Goal: Communication & Community: Answer question/provide support

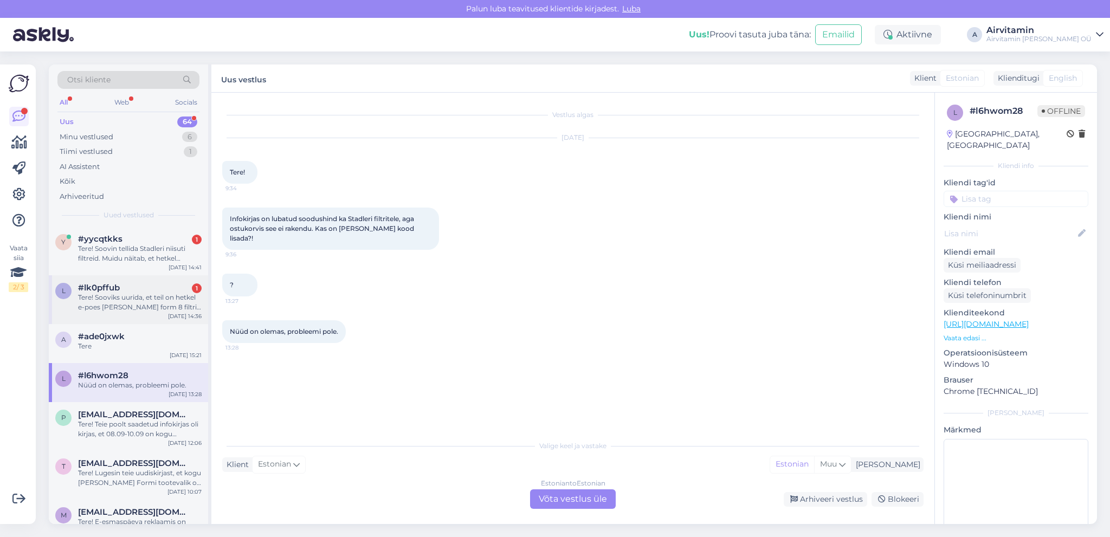
click at [131, 300] on div "Tere! Sooviks uurida, et teil on hetkel e-poes [PERSON_NAME] form 8 filtrit 41.…" at bounding box center [140, 303] width 124 height 20
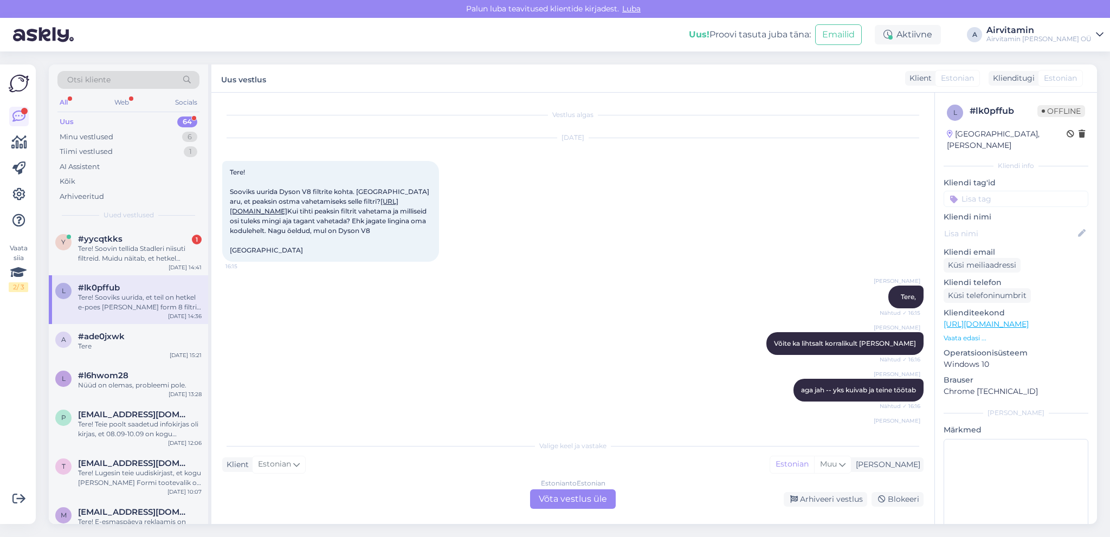
scroll to position [2705, 0]
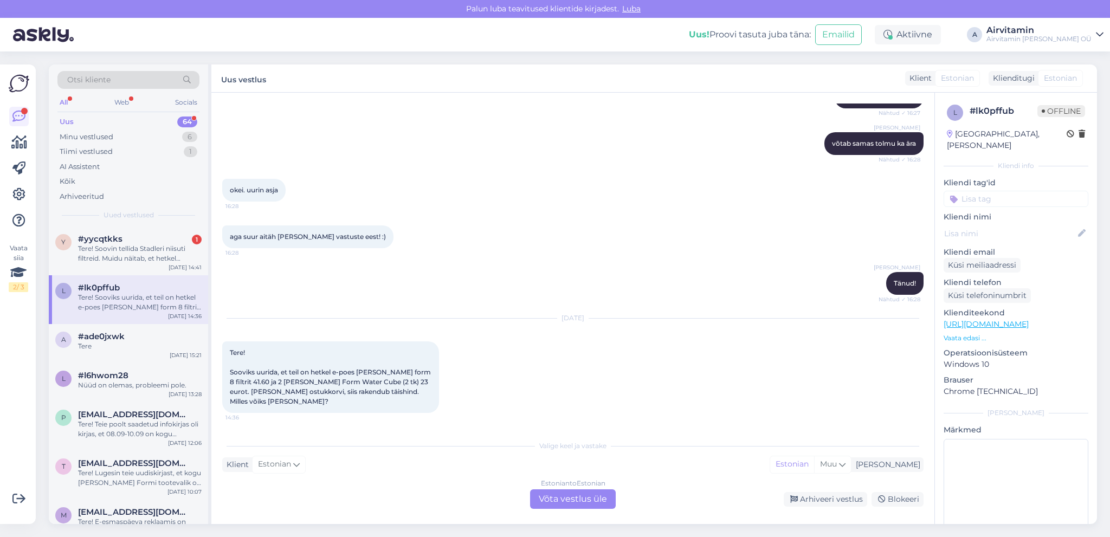
click at [555, 495] on div "Estonian to Estonian Võta vestlus üle" at bounding box center [573, 499] width 86 height 20
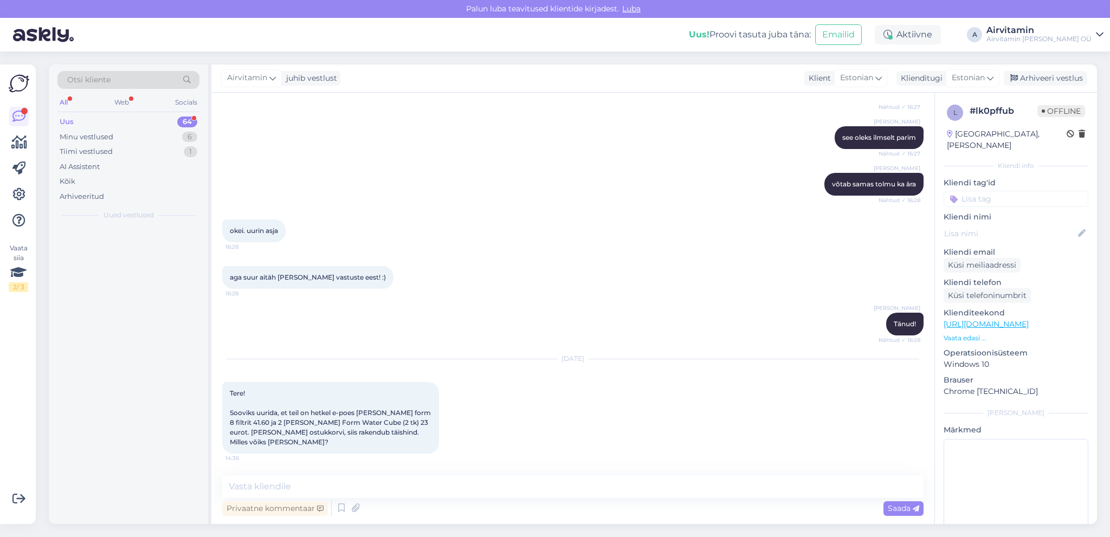
scroll to position [2665, 0]
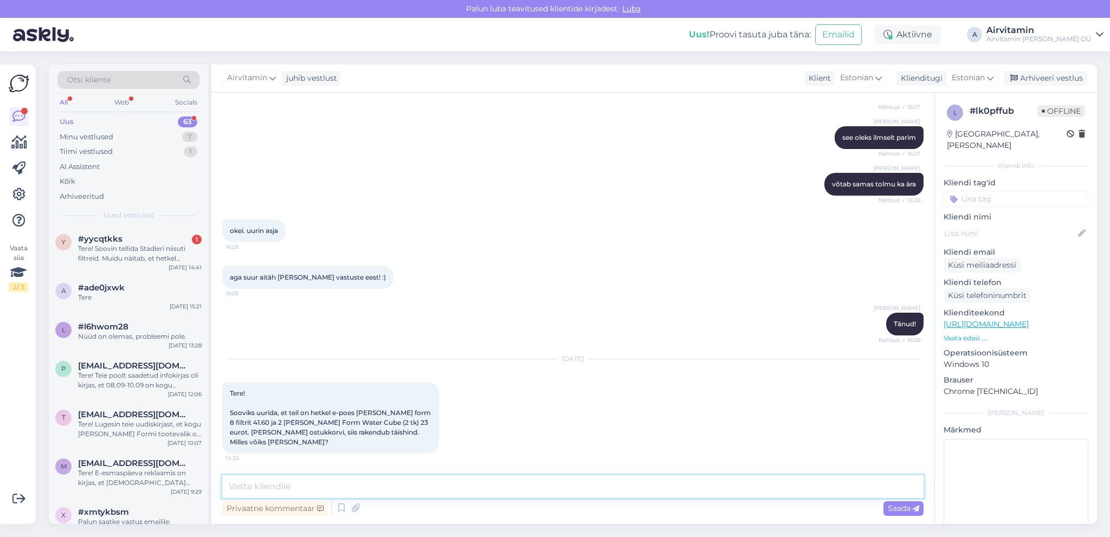
click at [240, 486] on textarea at bounding box center [572, 486] width 701 height 23
click at [276, 485] on textarea "Tere. Need hinnad olid hommikul kella kümneni." at bounding box center [572, 486] width 701 height 23
type textarea "Tere. Need soodushinnad olid hommikul kella kümneni."
click at [893, 508] on span "Saada" at bounding box center [903, 508] width 31 height 10
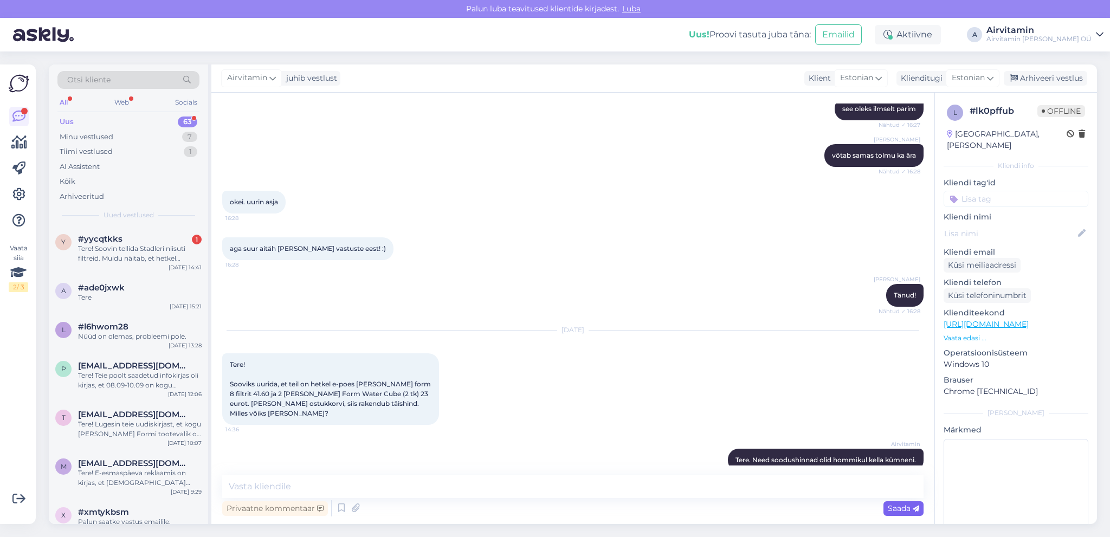
scroll to position [2712, 0]
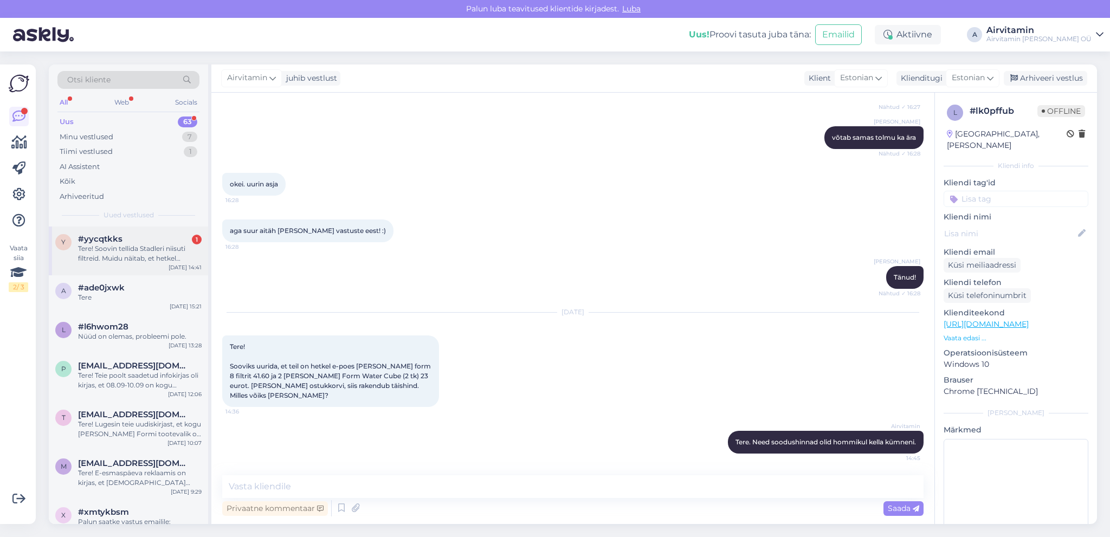
click at [141, 252] on div "Tere! Soovin tellida Stadleri niisuti filtreid. Muidu näitab, et hetkel allahin…" at bounding box center [140, 254] width 124 height 20
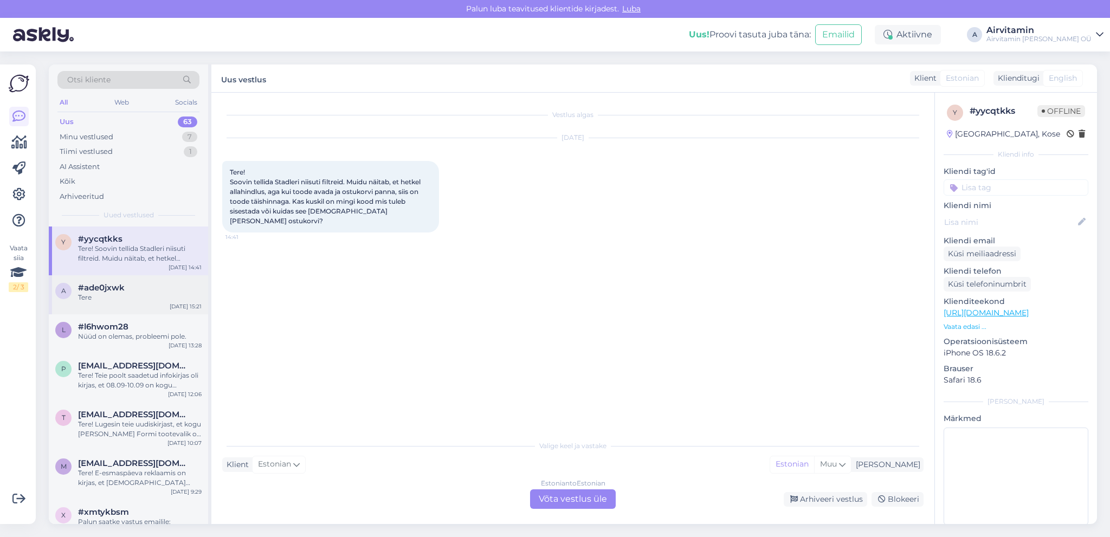
click at [138, 300] on div "Tere" at bounding box center [140, 298] width 124 height 10
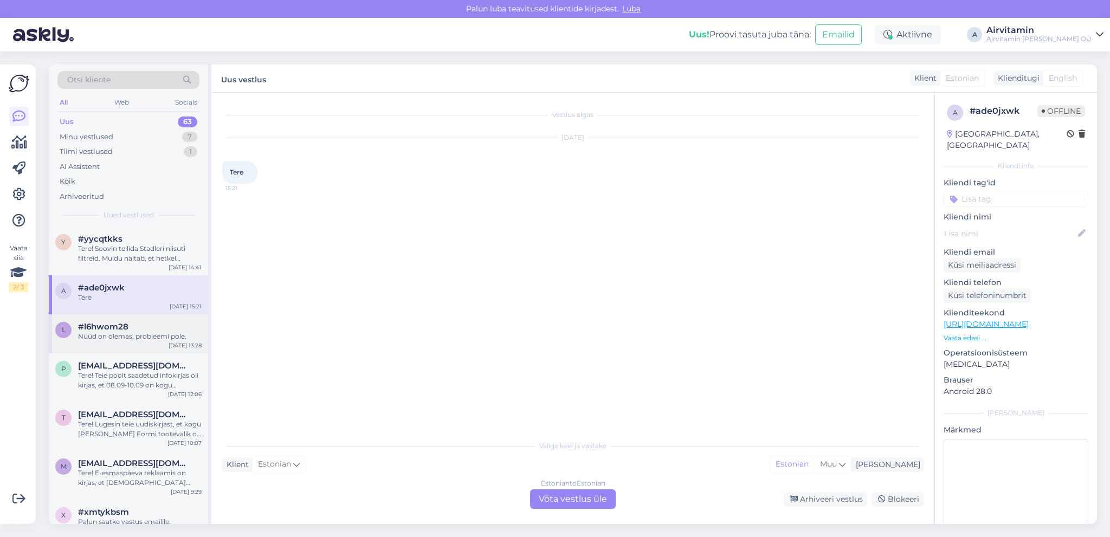
click at [132, 324] on div "#l6hwom28" at bounding box center [140, 327] width 124 height 10
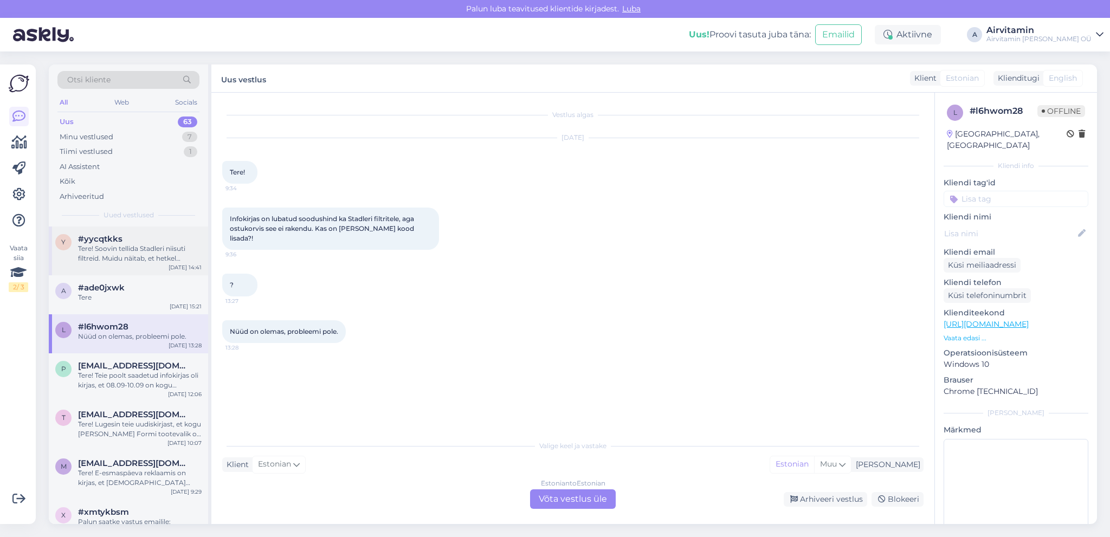
click at [136, 247] on div "Tere! Soovin tellida Stadleri niisuti filtreid. Muidu näitab, et hetkel allahin…" at bounding box center [140, 254] width 124 height 20
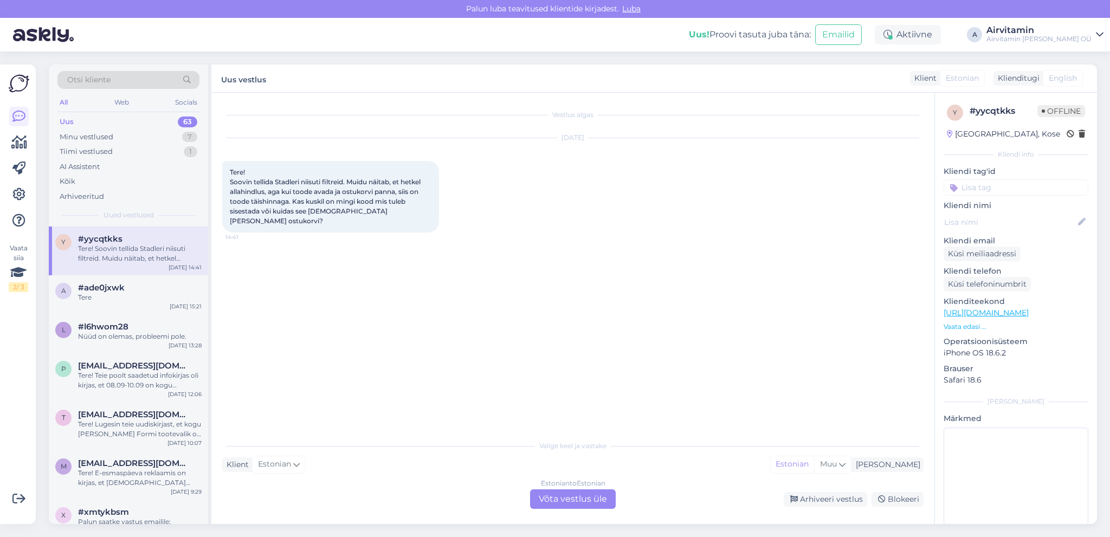
click at [580, 499] on div "Estonian to Estonian Võta vestlus üle" at bounding box center [573, 499] width 86 height 20
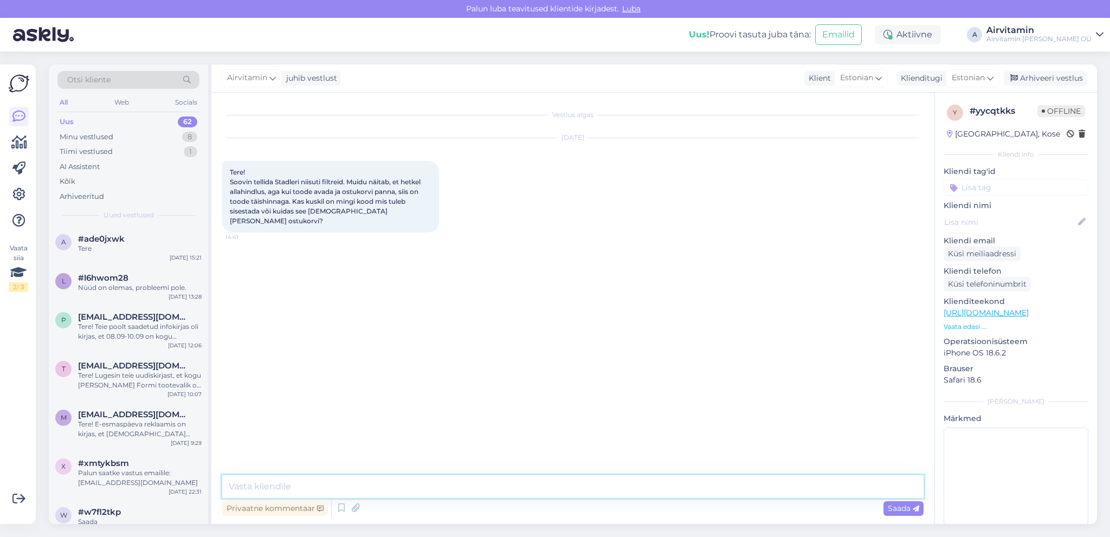
click at [321, 487] on textarea at bounding box center [572, 486] width 701 height 23
type textarea "Tere. Soodustused lõppesid [PERSON_NAME] hommikul."
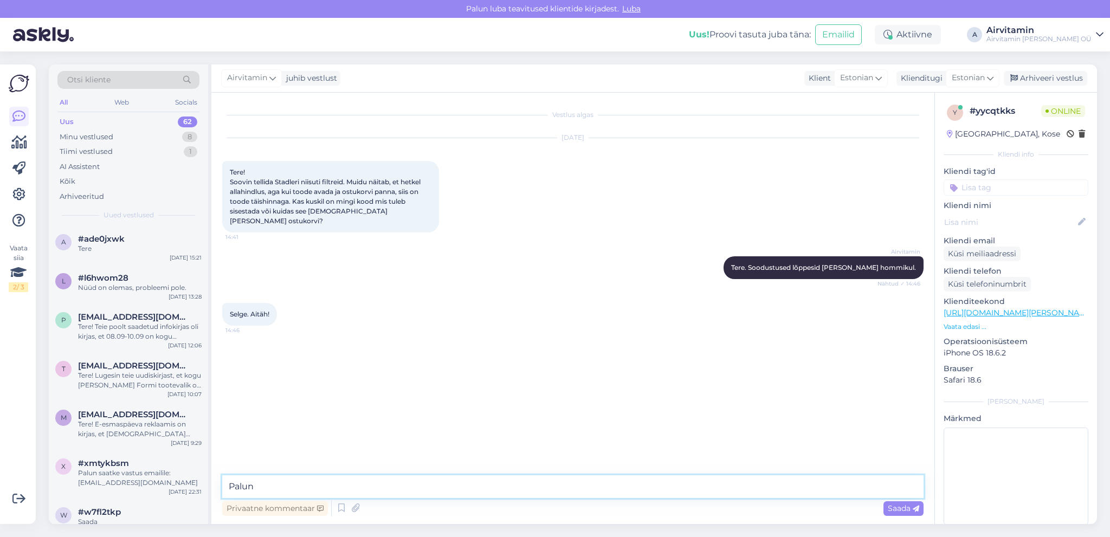
type textarea "Palun!"
click at [109, 135] on div "Minu vestlused" at bounding box center [87, 137] width 54 height 11
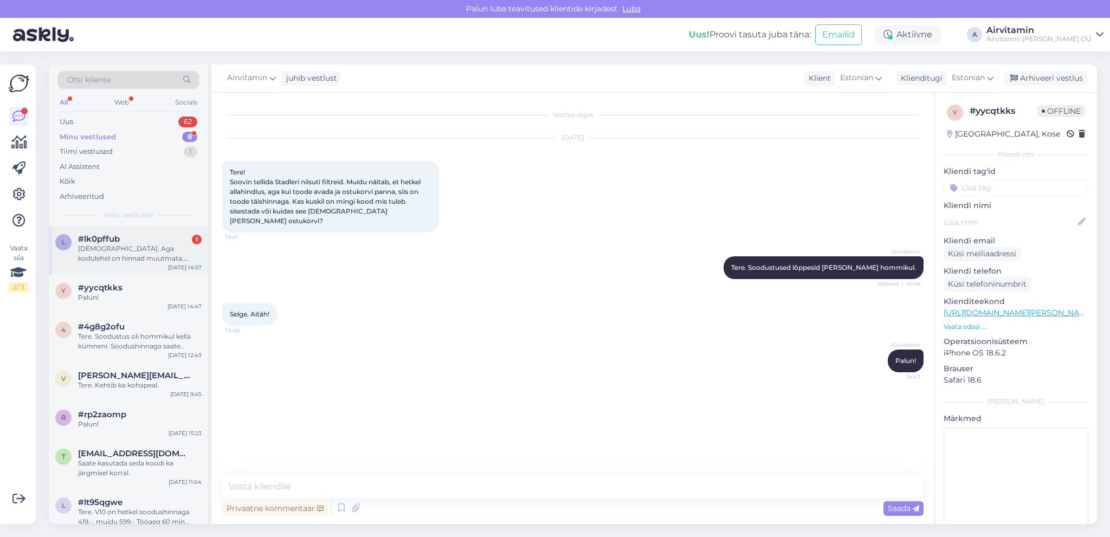
click at [143, 254] on div "[DEMOGRAPHIC_DATA]. Aga kodulehel on hinnad muutmata. Kuskil nagu infot pole. K…" at bounding box center [140, 254] width 124 height 20
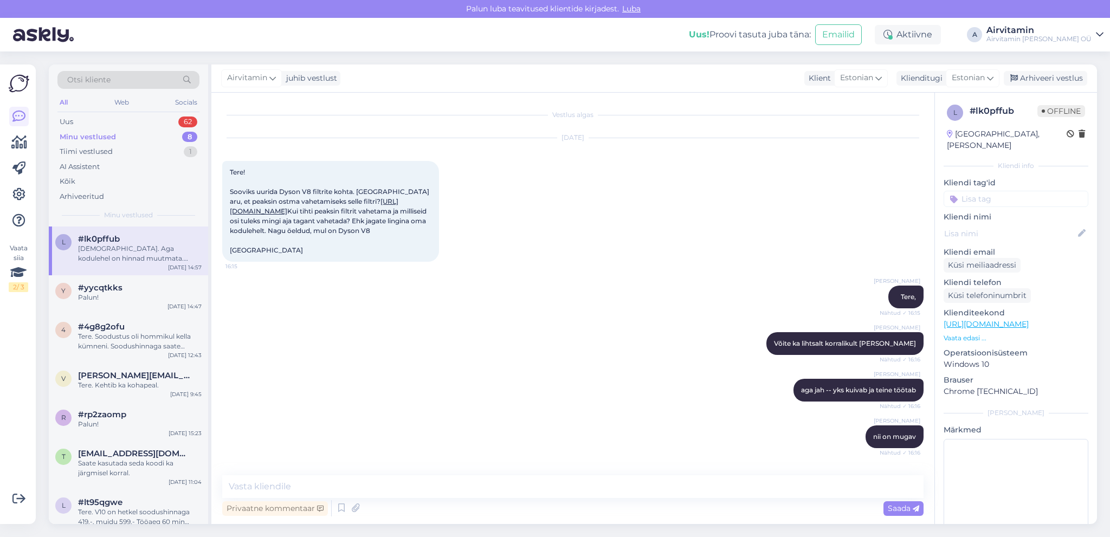
scroll to position [2768, 0]
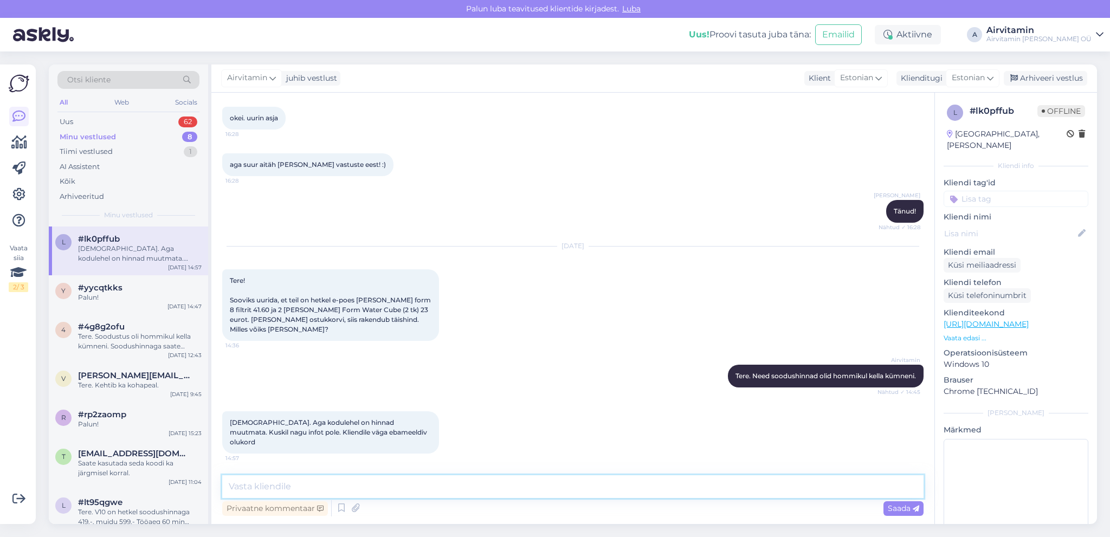
click at [234, 485] on textarea at bounding box center [572, 486] width 701 height 23
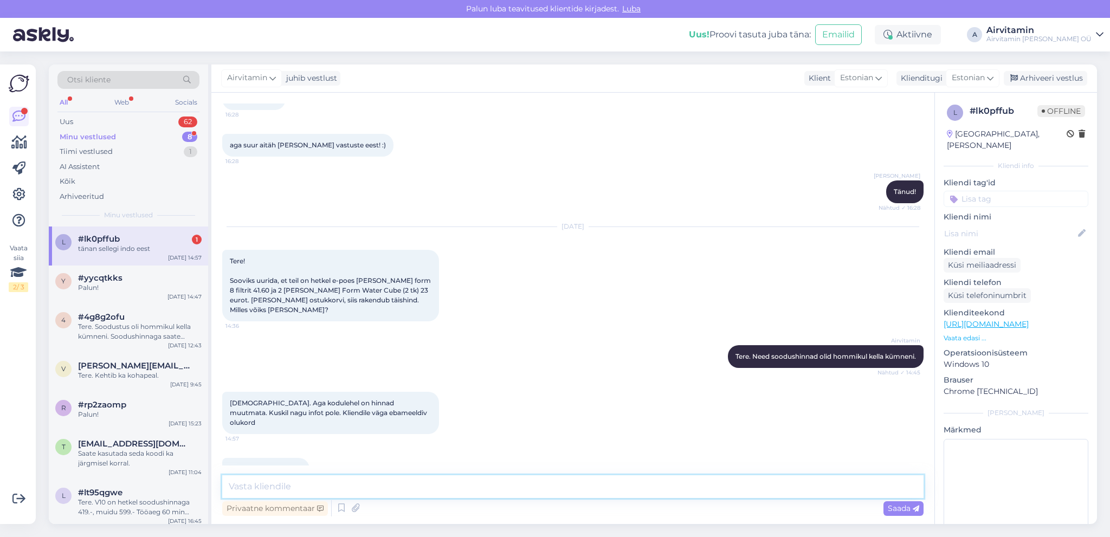
scroll to position [2814, 0]
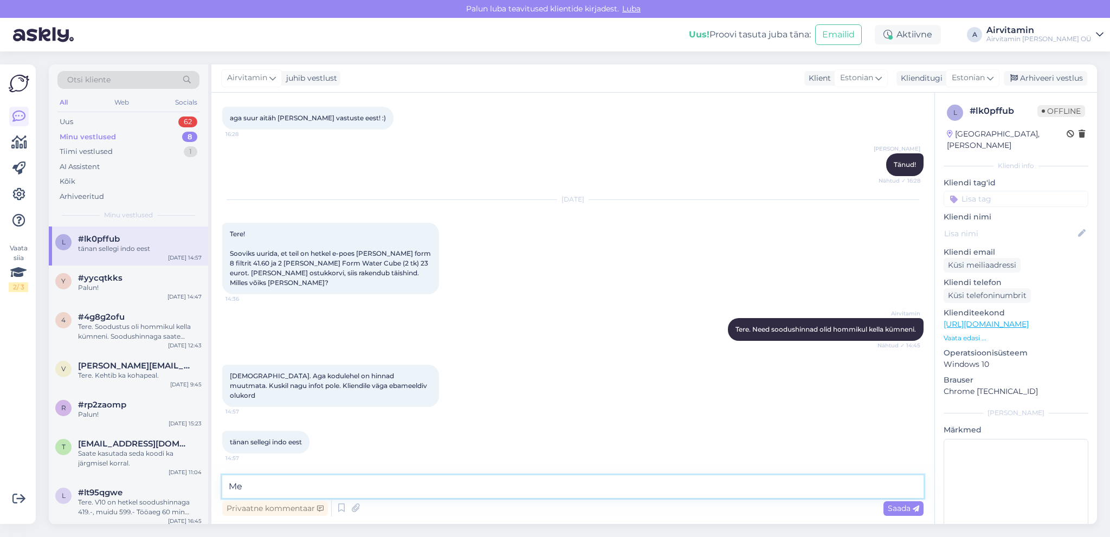
type textarea "M"
type textarea "T"
click at [711, 484] on textarea "Pange see leht [PERSON_NAME] [MEDICAL_DATA] uuesti. Soodustused olid [PERSON_NA…" at bounding box center [572, 486] width 701 height 23
type textarea "Pange see leht [PERSON_NAME] [MEDICAL_DATA] uuesti. Soodustused olid [PERSON_NA…"
click at [894, 506] on span "Saada" at bounding box center [903, 508] width 31 height 10
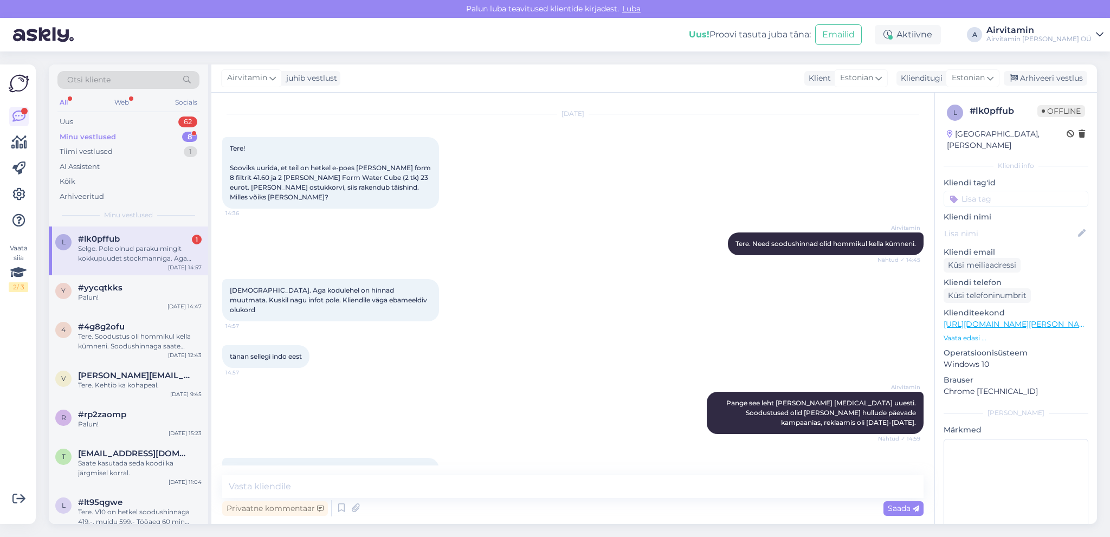
scroll to position [2957, 0]
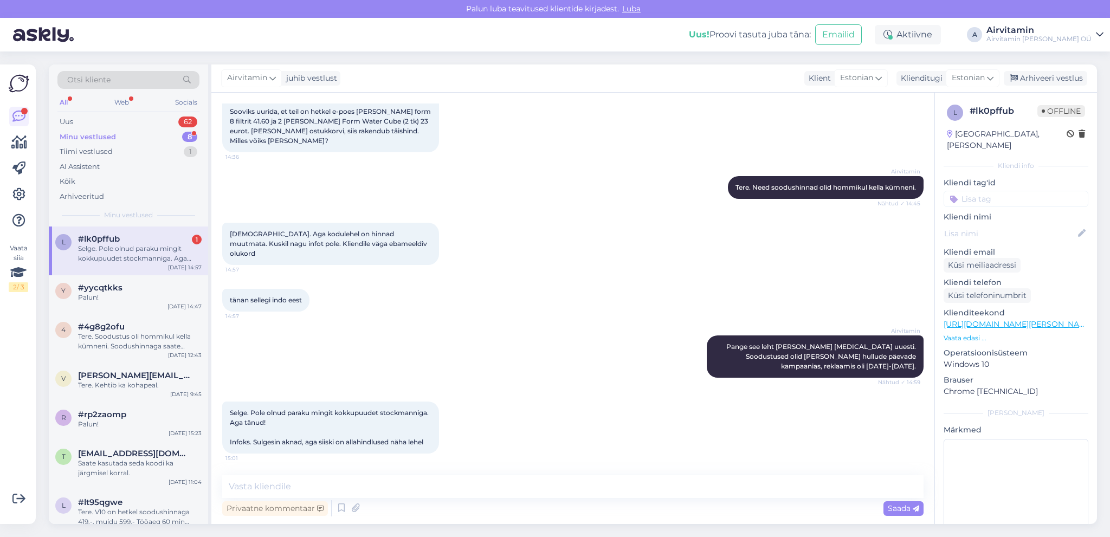
click at [560, 293] on div "tänan sellegi indo eest 14:57" at bounding box center [572, 300] width 701 height 47
drag, startPoint x: 125, startPoint y: 296, endPoint x: 120, endPoint y: 292, distance: 6.1
click at [125, 296] on div "Palun!" at bounding box center [140, 298] width 124 height 10
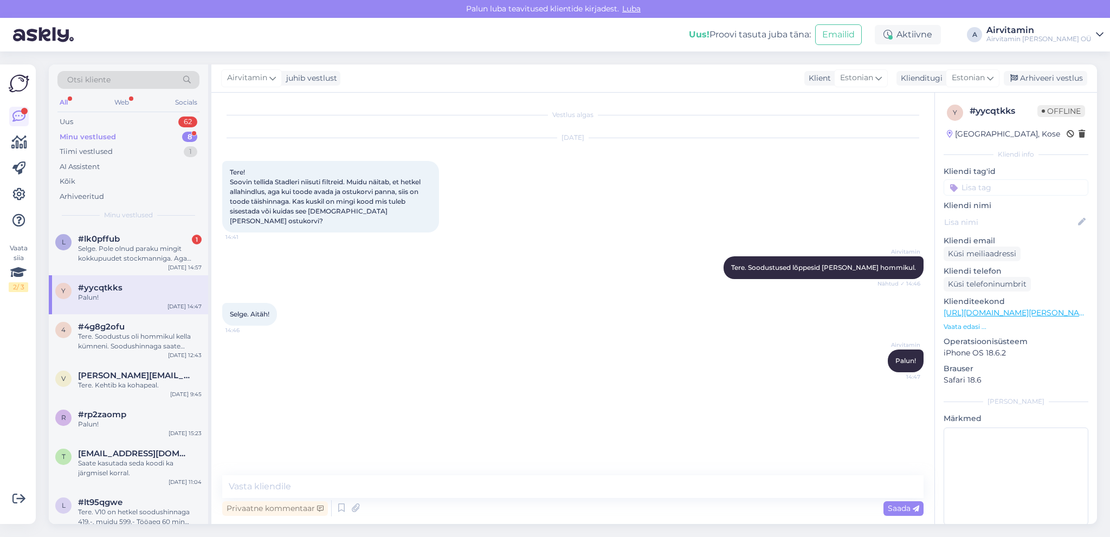
scroll to position [0, 0]
click at [140, 253] on div "Selge. Pole olnud paraku mingit kokkupuudet stockmanniga. Aga tänud! Infoks. Su…" at bounding box center [140, 254] width 124 height 20
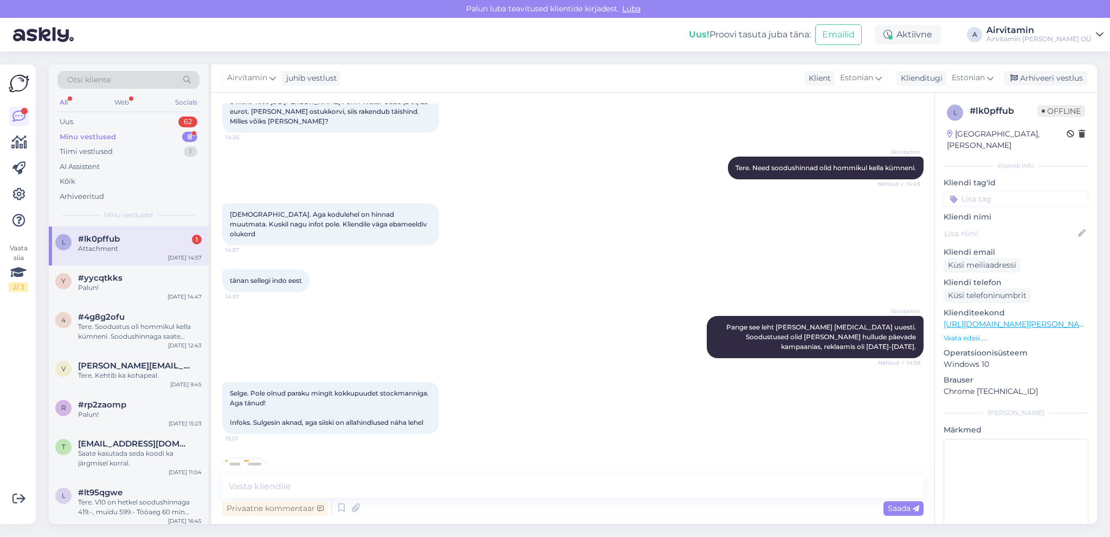
scroll to position [3025, 0]
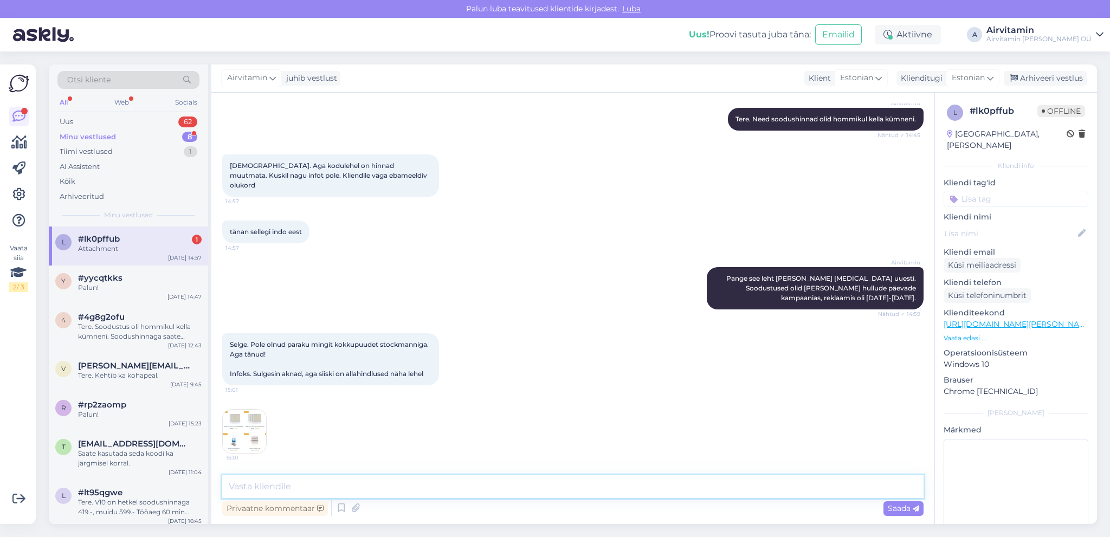
click at [233, 484] on textarea at bounding box center [572, 486] width 701 height 23
click at [254, 432] on img at bounding box center [244, 431] width 43 height 43
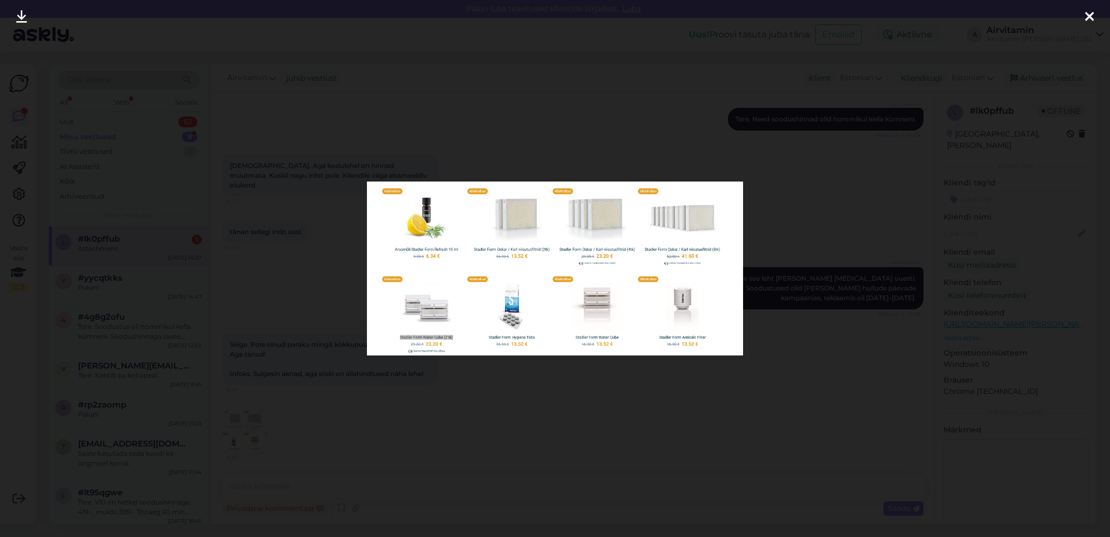
click at [1088, 14] on icon at bounding box center [1089, 17] width 9 height 14
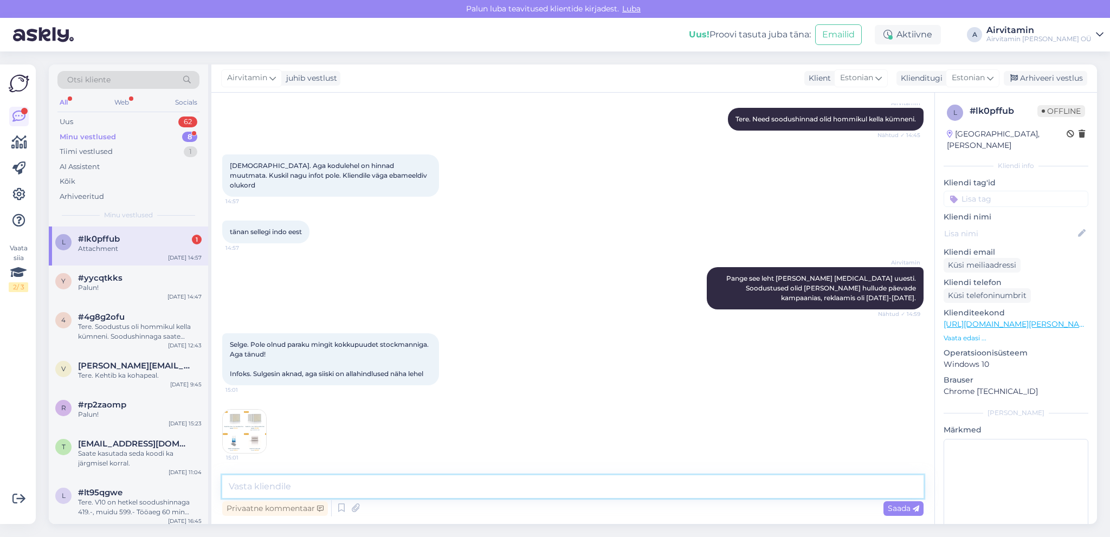
click at [232, 483] on textarea at bounding box center [572, 486] width 701 height 23
type textarea "Meie ei näe [DEMOGRAPHIC_DATA]."
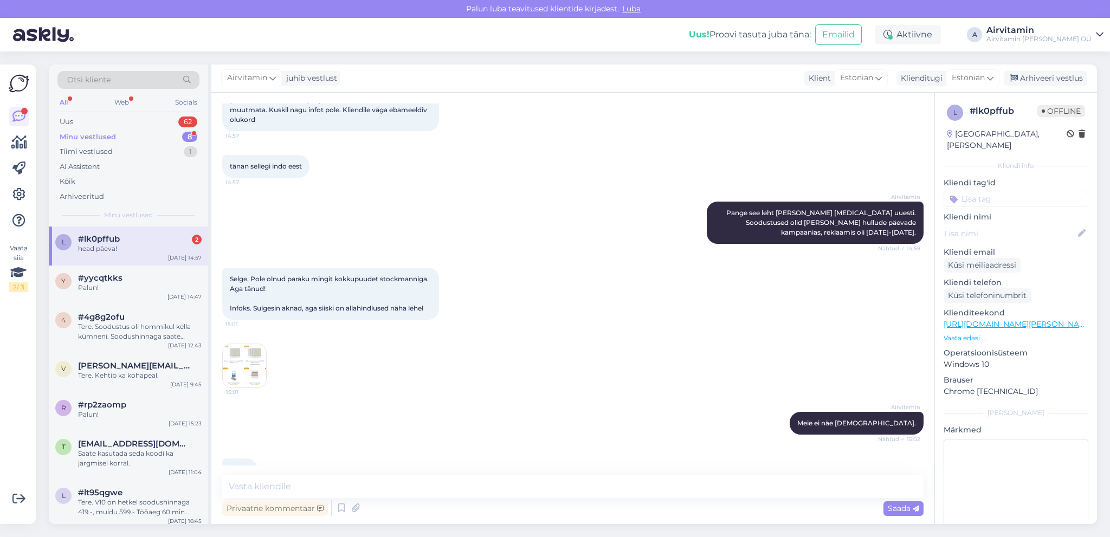
scroll to position [3164, 0]
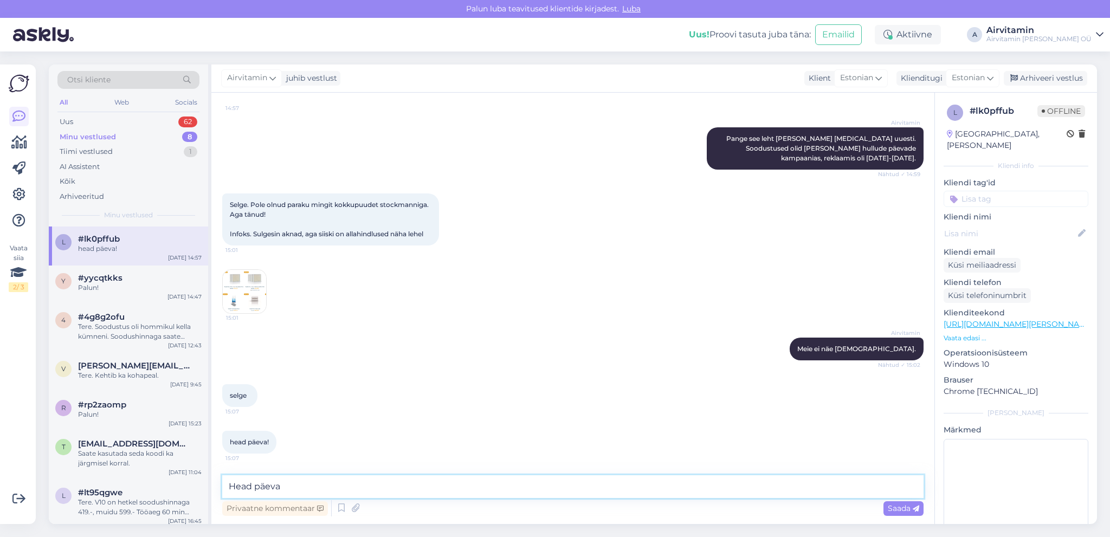
type textarea "Head päeva!"
